Goal: Check status: Check status

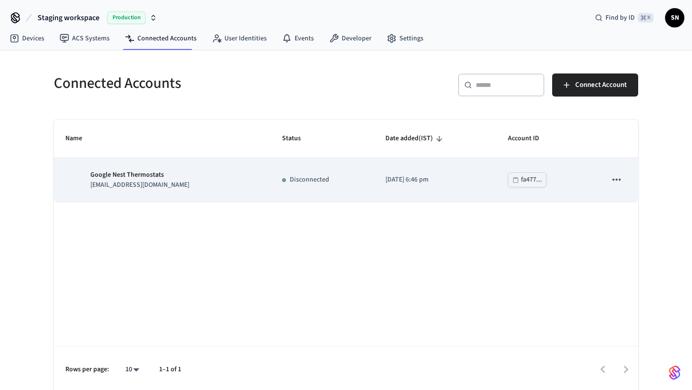
click at [205, 186] on div "Google Nest Thermostats [EMAIL_ADDRESS][DOMAIN_NAME]" at bounding box center [162, 180] width 194 height 20
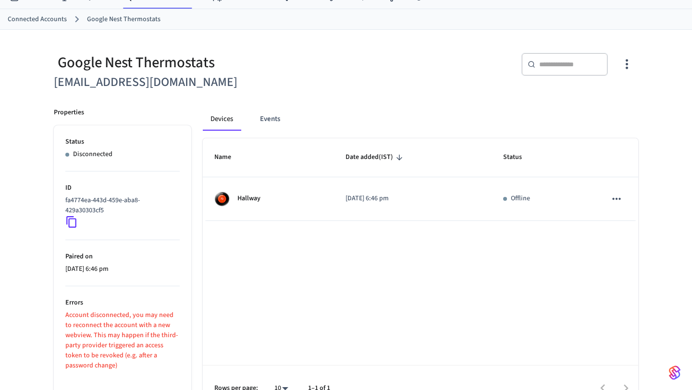
scroll to position [43, 0]
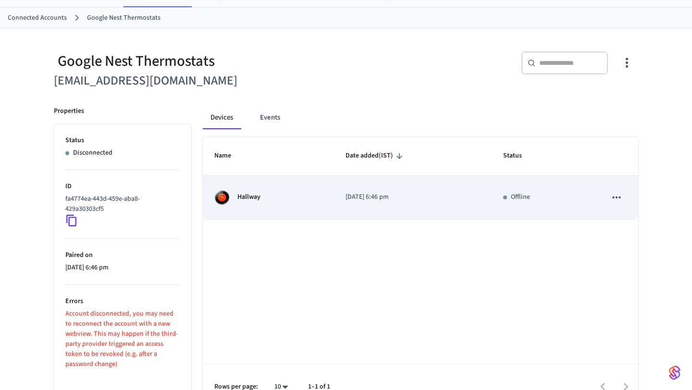
click at [615, 200] on icon "sticky table" at bounding box center [617, 197] width 12 height 12
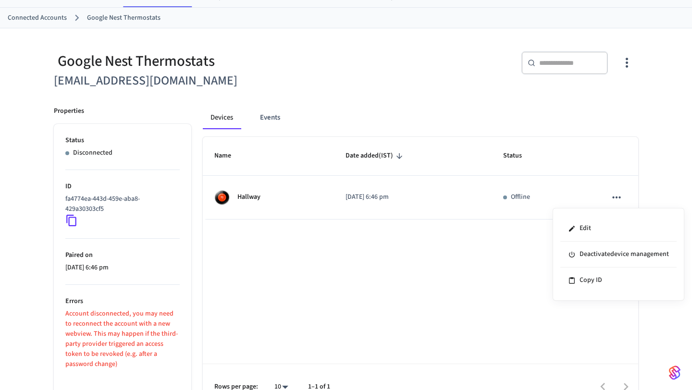
click at [529, 271] on div at bounding box center [346, 195] width 692 height 390
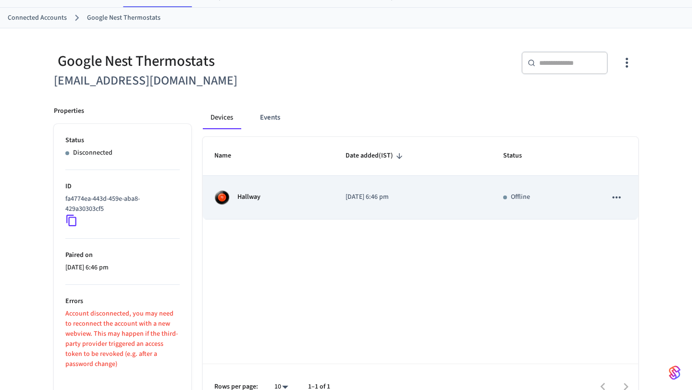
click at [273, 207] on td "Hallway" at bounding box center [268, 198] width 131 height 44
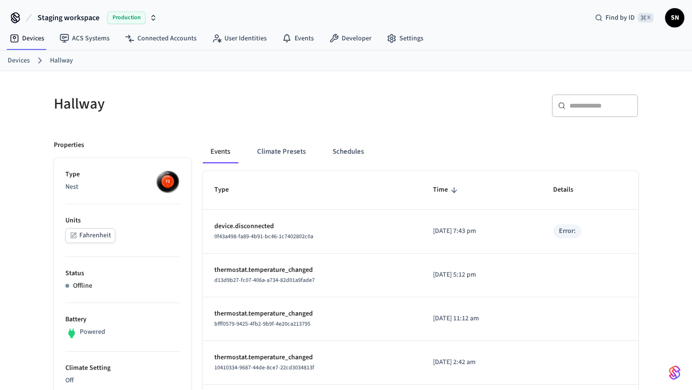
drag, startPoint x: 397, startPoint y: 275, endPoint x: 491, endPoint y: 277, distance: 93.8
click at [491, 278] on tr "thermostat.temperature_changed d13d9b27-fc07-406a-a734-82d01a9fade7 [DATE] 5:12…" at bounding box center [421, 276] width 436 height 44
click at [287, 158] on button "Climate Presets" at bounding box center [281, 151] width 64 height 23
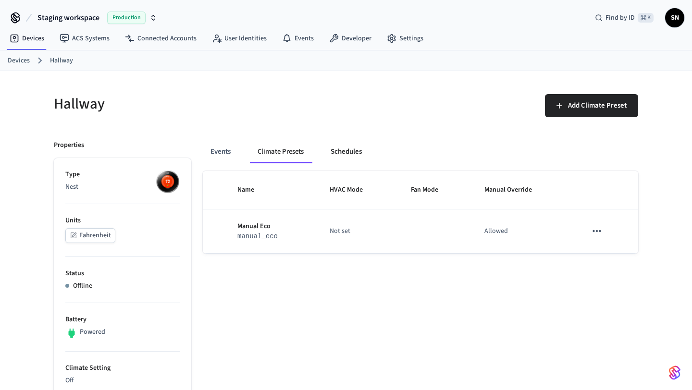
click at [343, 150] on button "Schedules" at bounding box center [346, 151] width 47 height 23
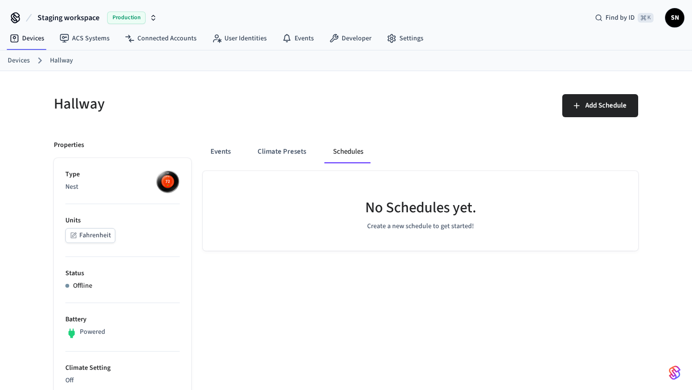
click at [78, 284] on p "Offline" at bounding box center [82, 286] width 19 height 10
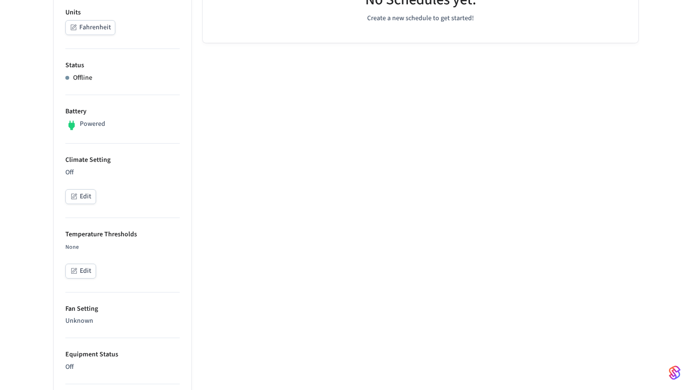
scroll to position [209, 0]
click at [89, 198] on button "Edit" at bounding box center [80, 195] width 31 height 15
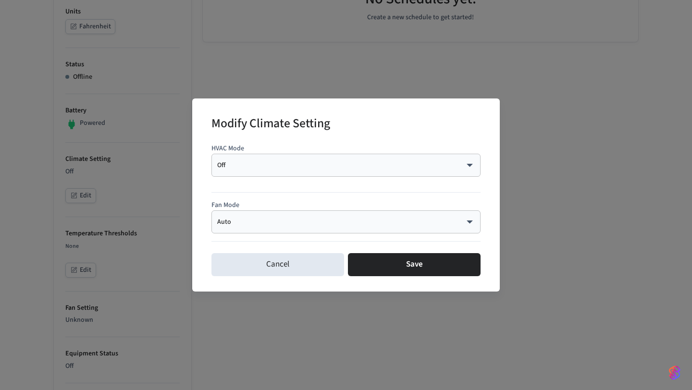
click at [222, 223] on body "Staging workspace Production Find by ID ⌘ K SN Devices ACS Systems Connected Ac…" at bounding box center [346, 329] width 692 height 1076
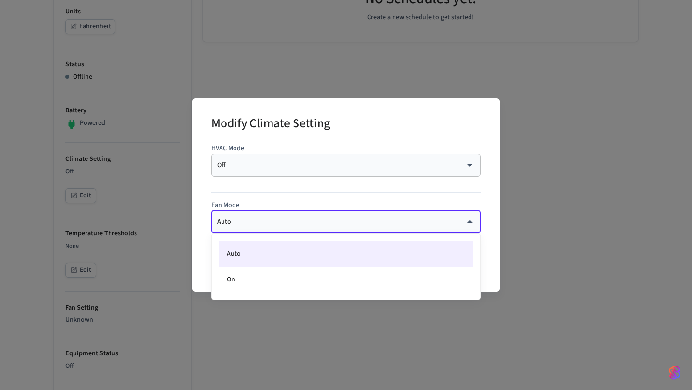
click at [245, 193] on div at bounding box center [346, 195] width 692 height 390
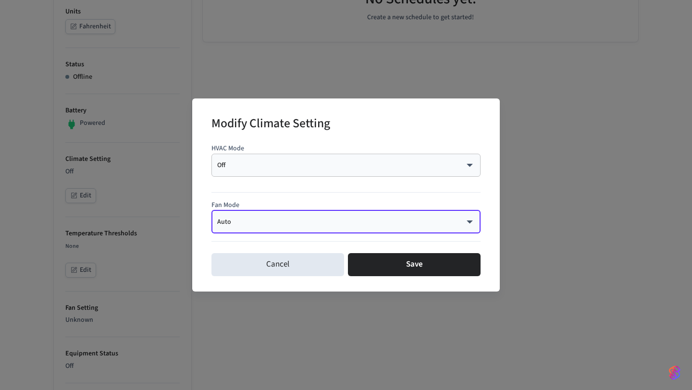
click at [250, 152] on p "HVAC Mode" at bounding box center [346, 149] width 269 height 10
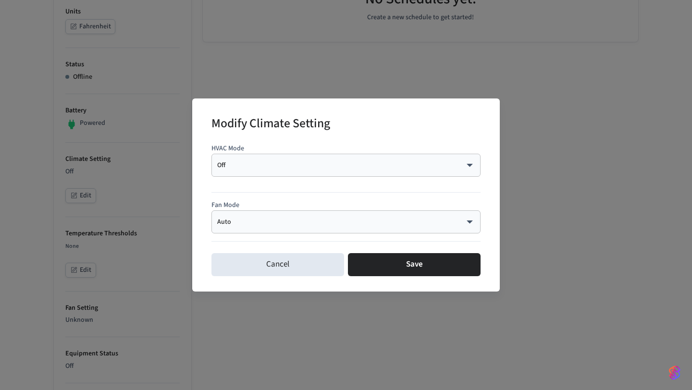
click at [249, 167] on body "Staging workspace Production Find by ID ⌘ K SN Devices ACS Systems Connected Ac…" at bounding box center [346, 329] width 692 height 1076
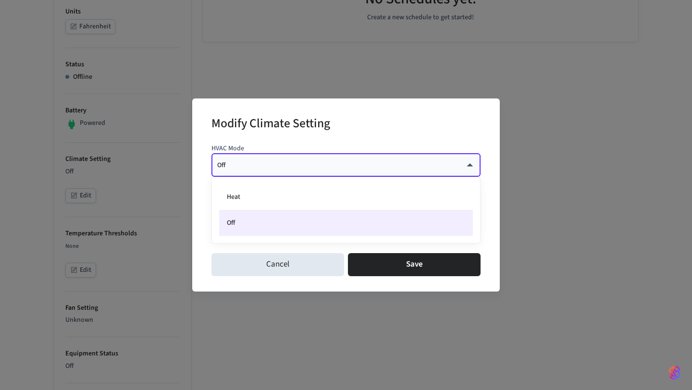
click at [224, 262] on div at bounding box center [346, 195] width 692 height 390
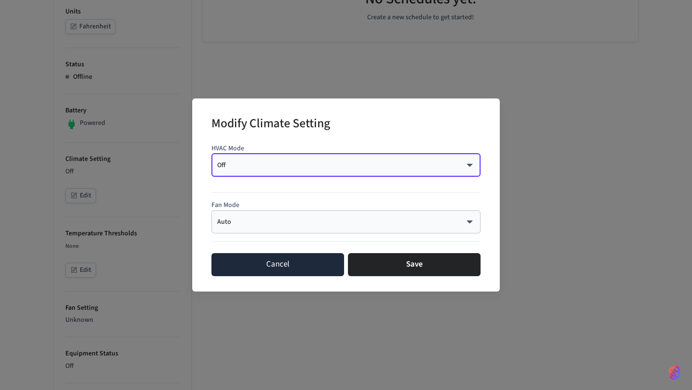
click at [249, 259] on button "Cancel" at bounding box center [278, 264] width 133 height 23
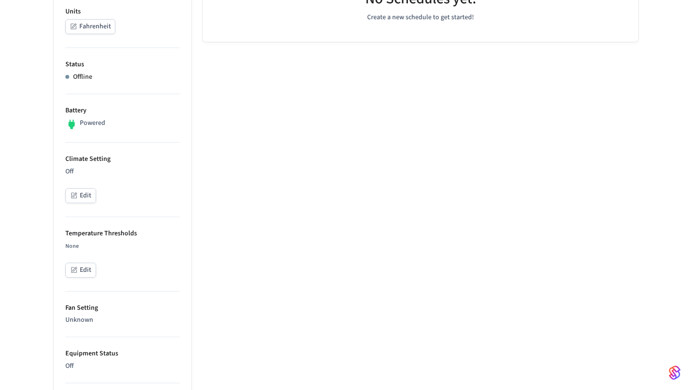
scroll to position [296, 0]
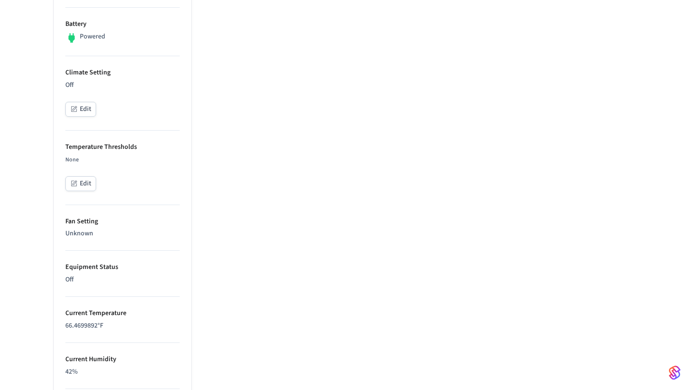
click at [80, 185] on button "Edit" at bounding box center [80, 183] width 31 height 15
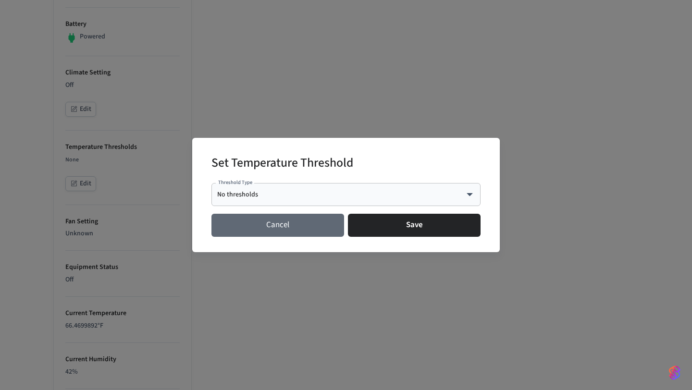
click at [258, 231] on button "Cancel" at bounding box center [278, 225] width 133 height 23
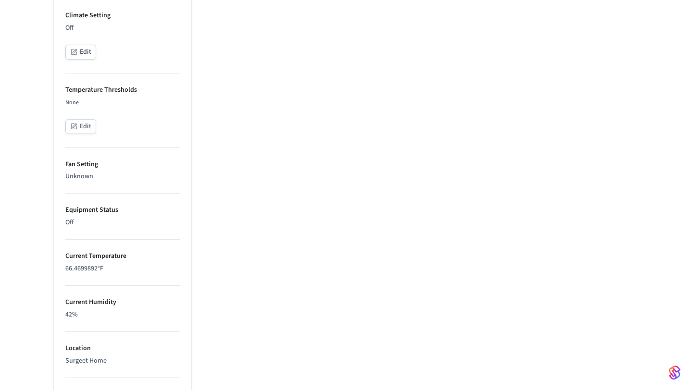
scroll to position [0, 0]
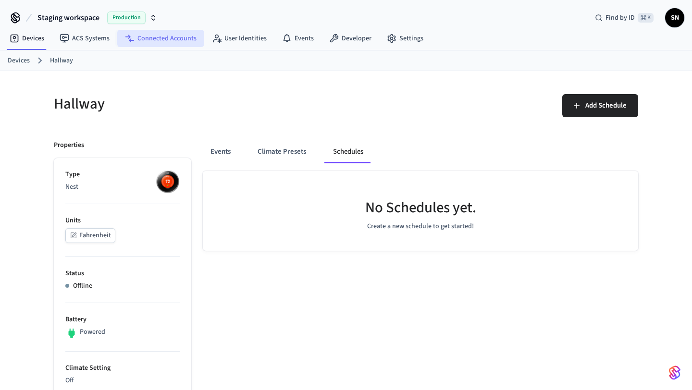
click at [155, 46] on link "Connected Accounts" at bounding box center [160, 38] width 87 height 17
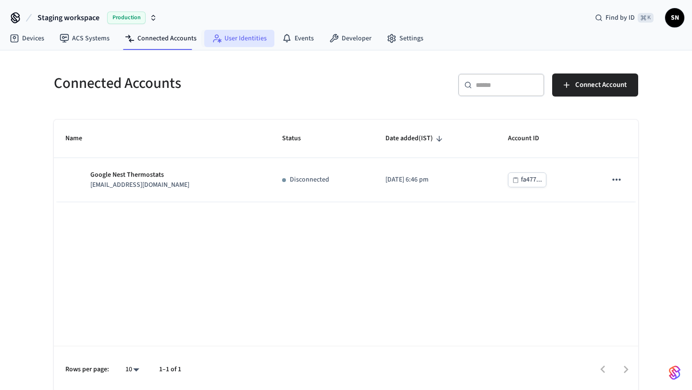
click at [244, 44] on link "User Identities" at bounding box center [239, 38] width 70 height 17
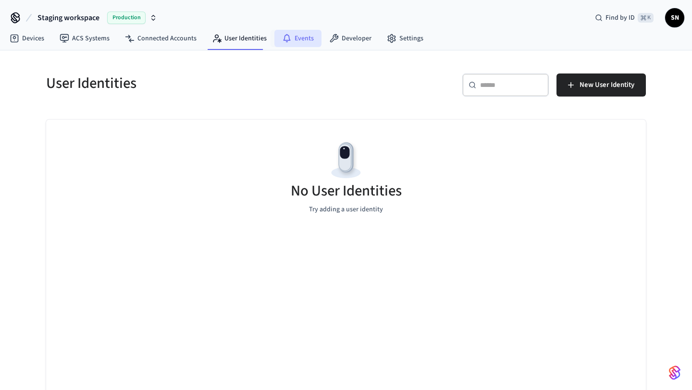
click at [275, 39] on link "Events" at bounding box center [297, 38] width 47 height 17
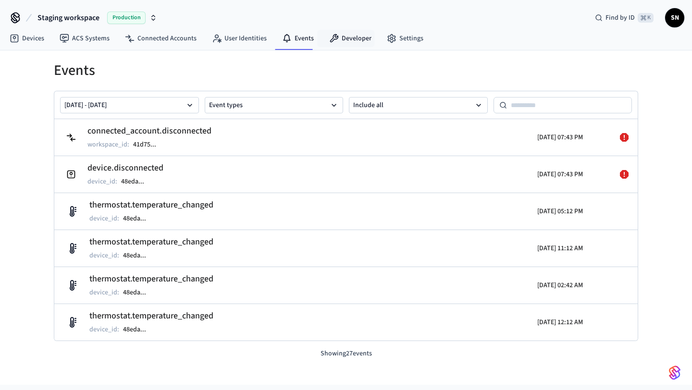
click at [337, 49] on nav "Devices ACS Systems Connected Accounts User Identities Events Developer Settings" at bounding box center [216, 39] width 429 height 22
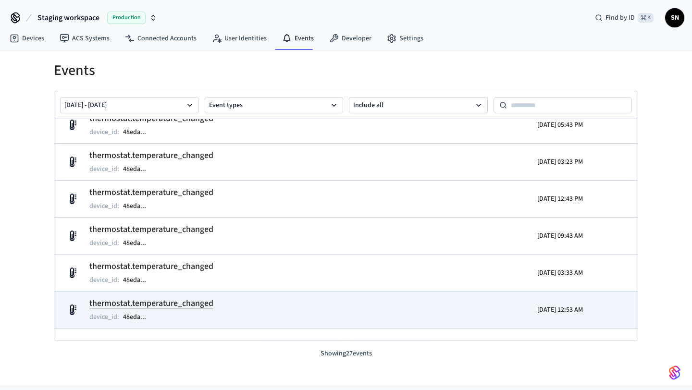
scroll to position [812, 0]
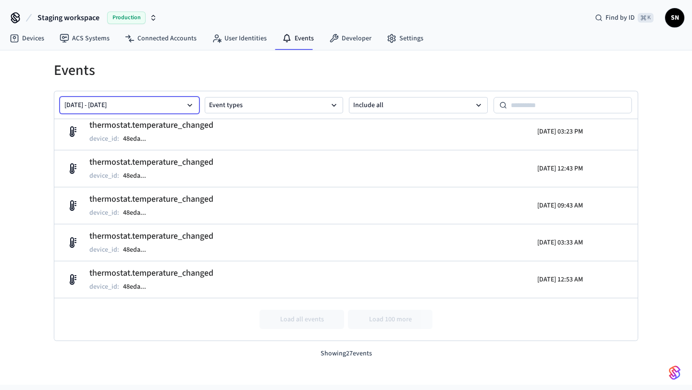
click at [162, 107] on button "[DATE] - [DATE]" at bounding box center [129, 105] width 139 height 16
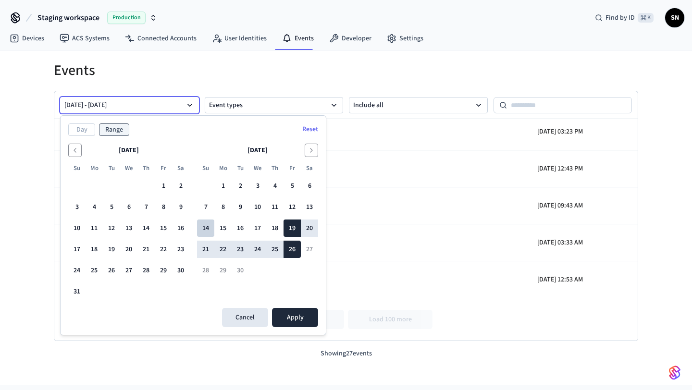
click at [211, 229] on button "14" at bounding box center [205, 228] width 17 height 17
click at [285, 316] on button "Apply" at bounding box center [295, 317] width 46 height 19
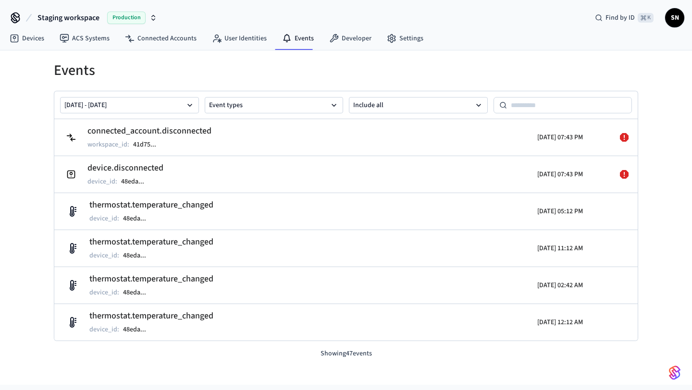
scroll to position [9, 0]
